Goal: Information Seeking & Learning: Learn about a topic

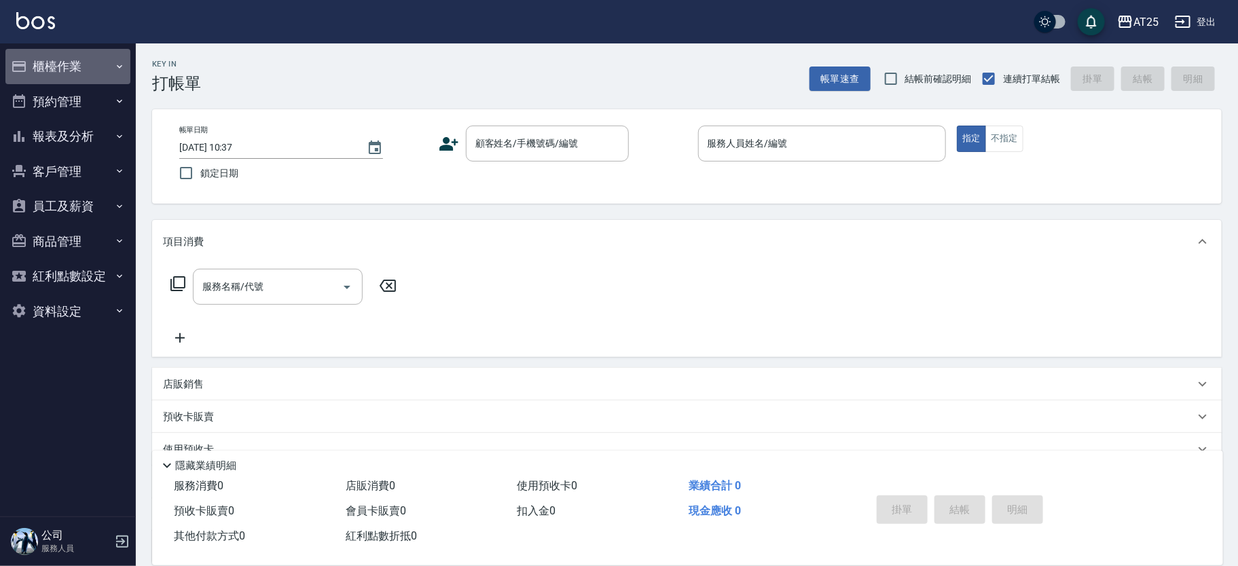
click at [107, 69] on button "櫃檯作業" at bounding box center [67, 66] width 125 height 35
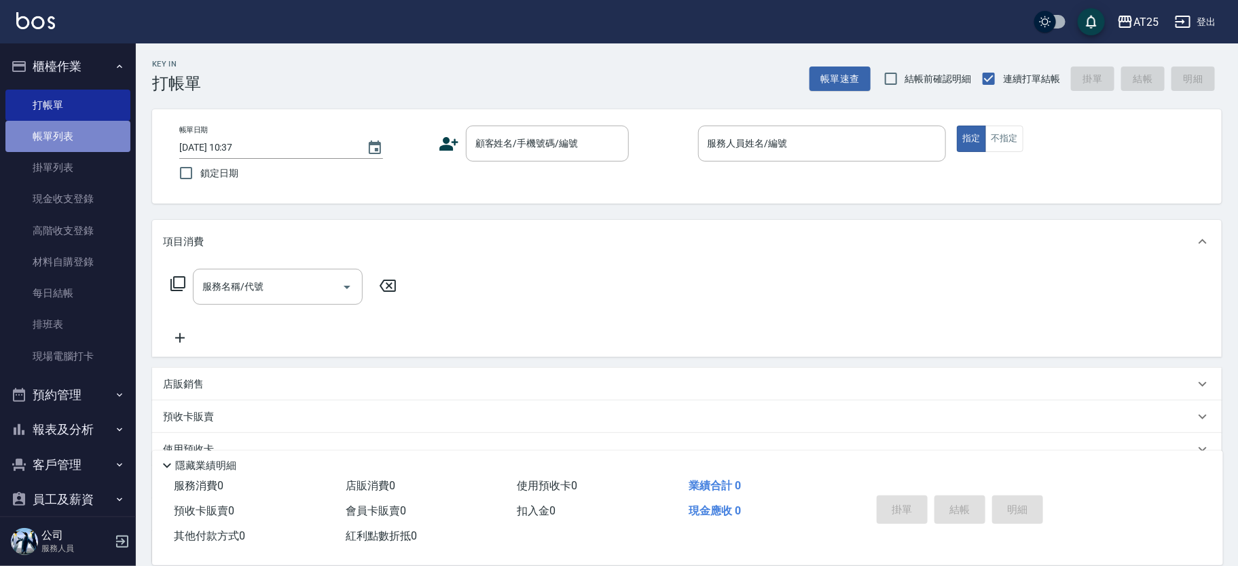
click at [83, 136] on link "帳單列表" at bounding box center [67, 136] width 125 height 31
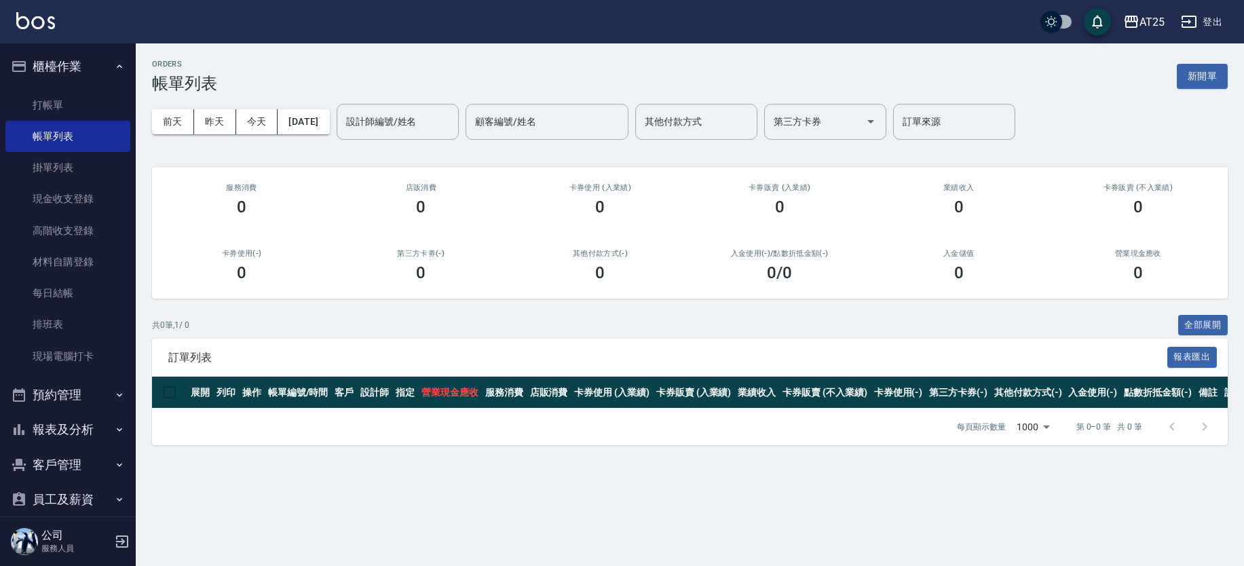
click at [66, 430] on button "報表及分析" at bounding box center [67, 429] width 125 height 35
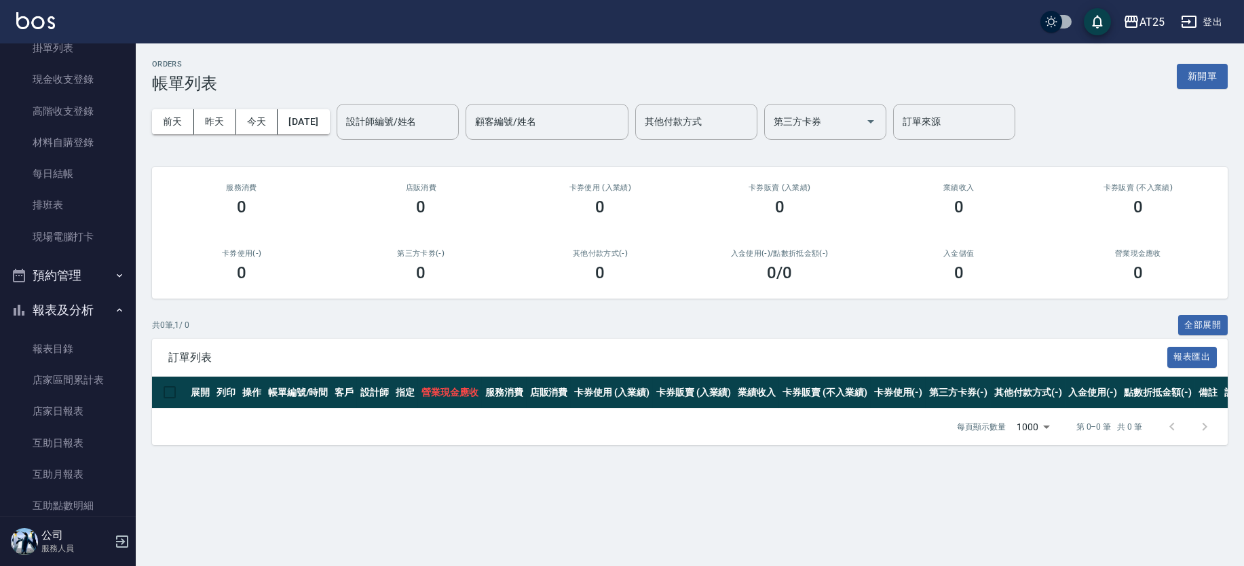
scroll to position [158, 0]
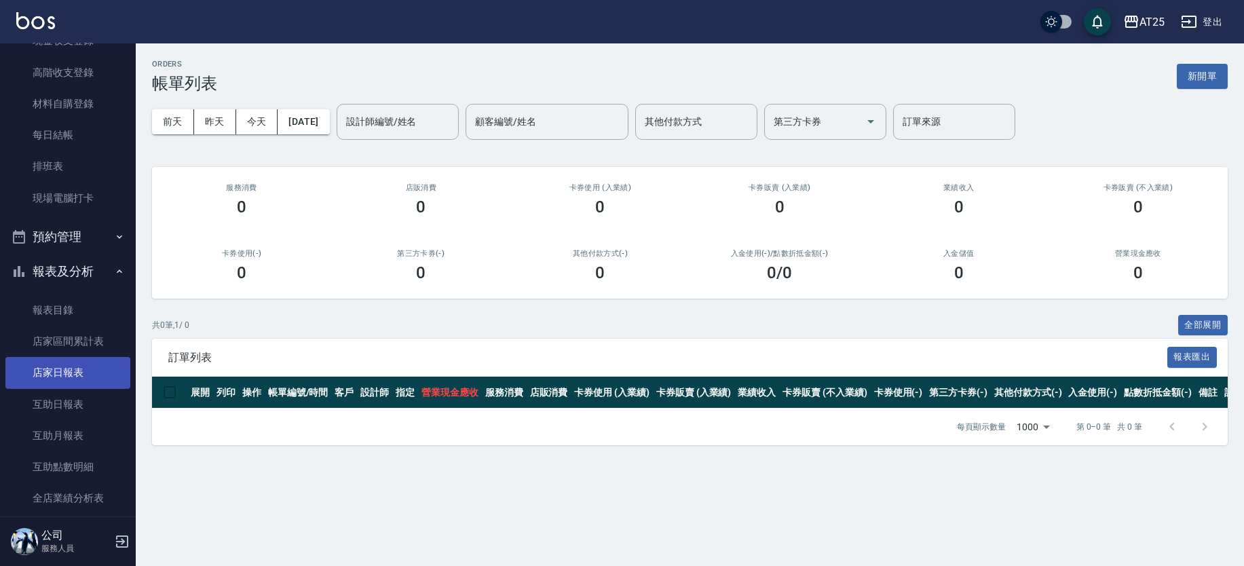
click at [92, 367] on link "店家日報表" at bounding box center [67, 372] width 125 height 31
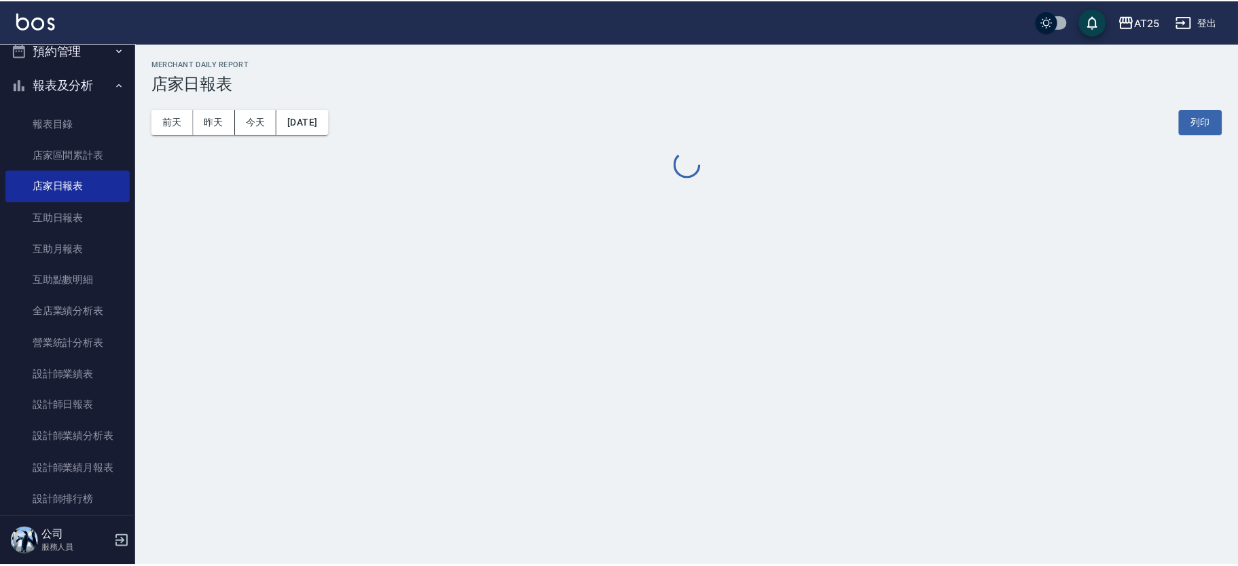
scroll to position [370, 0]
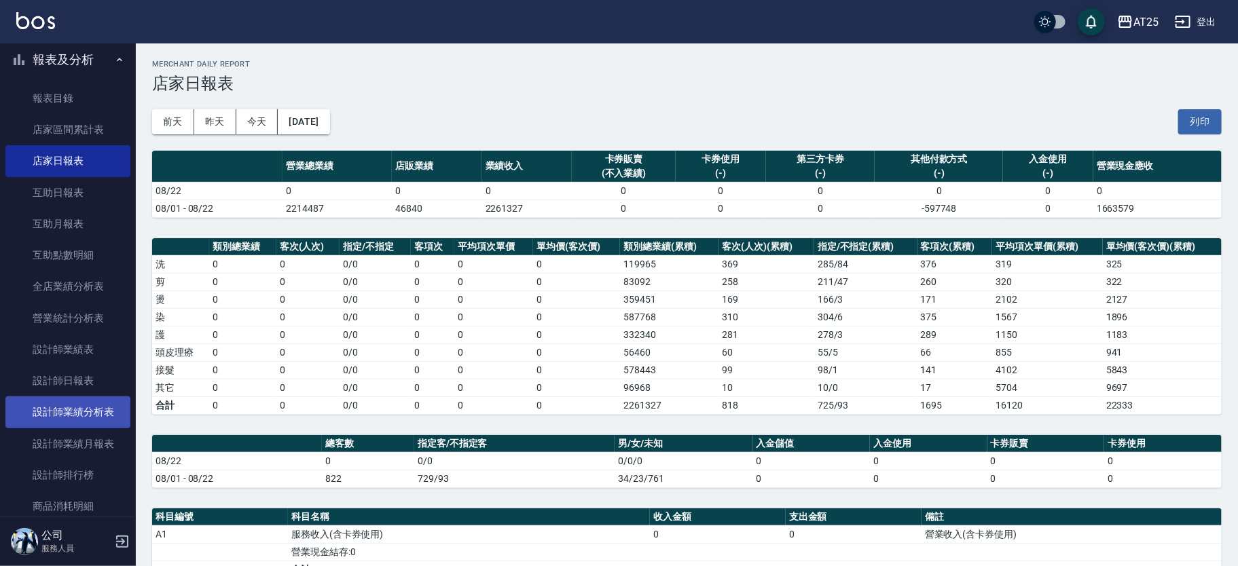
click at [97, 404] on link "設計師業績分析表" at bounding box center [67, 411] width 125 height 31
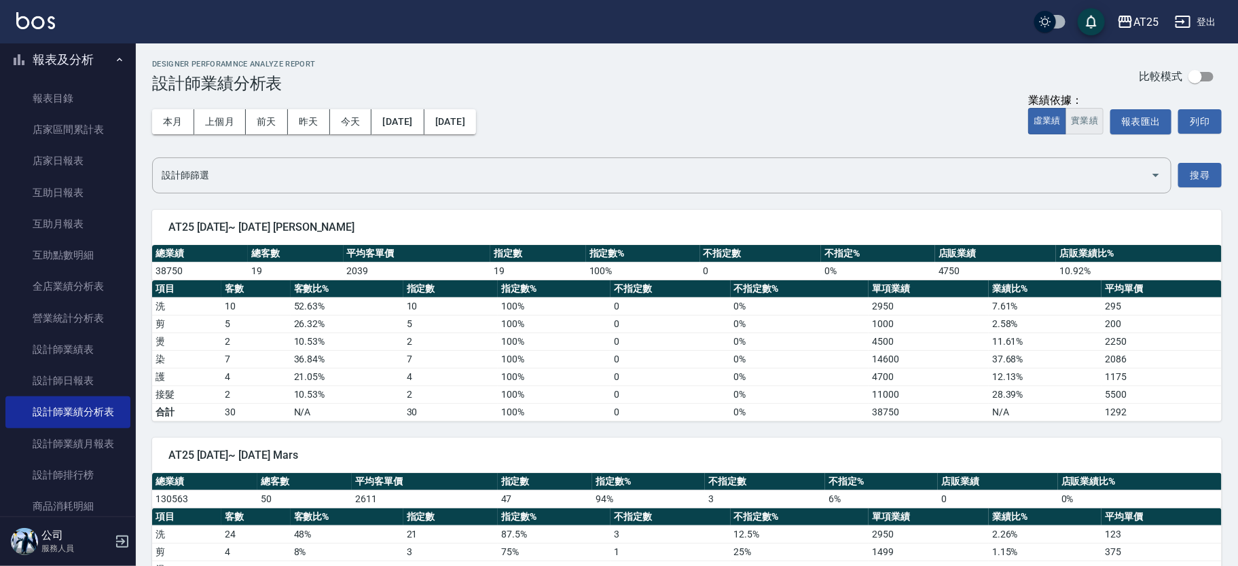
click at [1081, 122] on button "實業績" at bounding box center [1084, 121] width 38 height 26
